Goal: Task Accomplishment & Management: Manage account settings

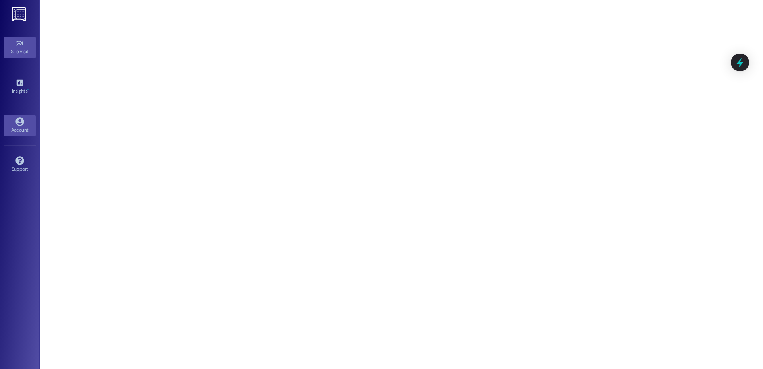
click at [12, 115] on link "Account" at bounding box center [20, 125] width 32 height 21
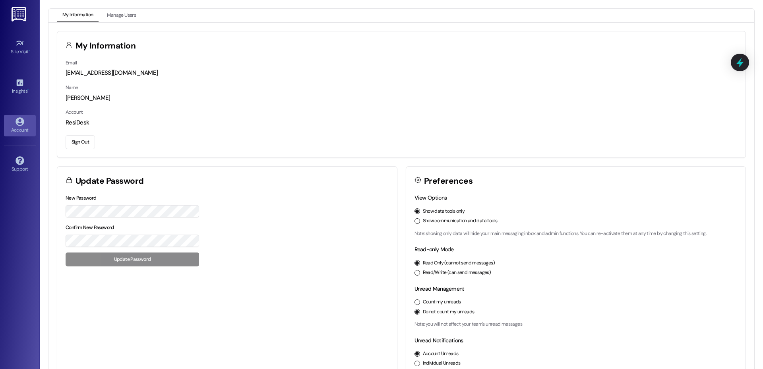
click at [79, 147] on button "Sign Out" at bounding box center [80, 142] width 29 height 14
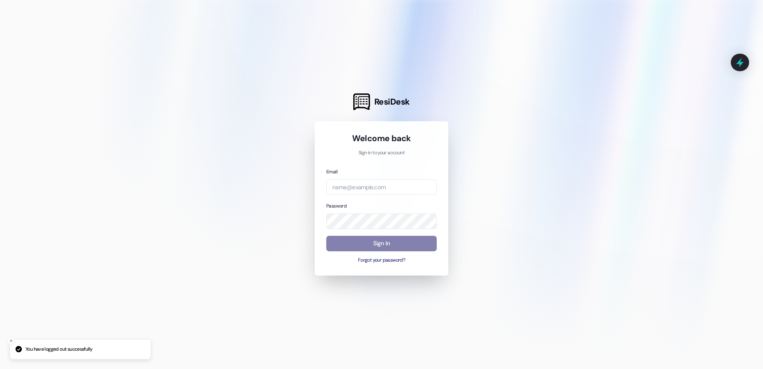
click at [375, 168] on div "Email" at bounding box center [381, 180] width 110 height 27
click at [363, 190] on input "email" at bounding box center [381, 186] width 110 height 15
click at [0, 368] on com-1password-button at bounding box center [0, 369] width 0 height 0
type input "[EMAIL_ADDRESS][DOMAIN_NAME]"
